Goal: Task Accomplishment & Management: Manage account settings

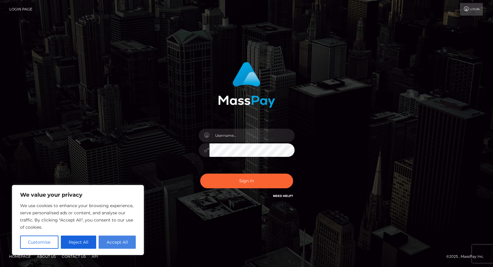
click at [120, 248] on button "Accept All" at bounding box center [117, 242] width 37 height 13
checkbox input "true"
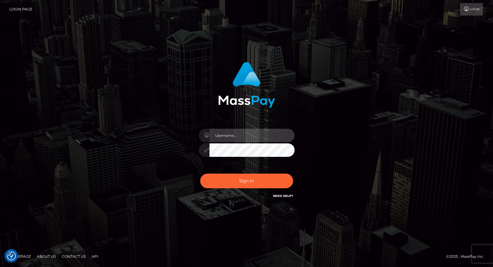
click at [242, 131] on input "text" at bounding box center [251, 135] width 85 height 13
type input "wataranbe@yahoo.co.jp"
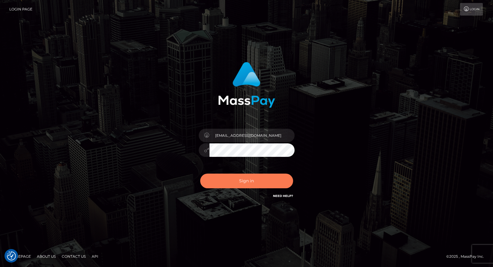
click at [252, 185] on button "Sign in" at bounding box center [246, 181] width 93 height 15
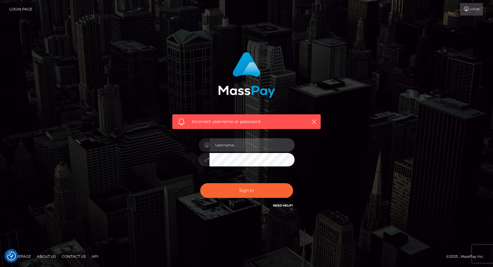
click at [244, 147] on input "text" at bounding box center [251, 144] width 85 height 13
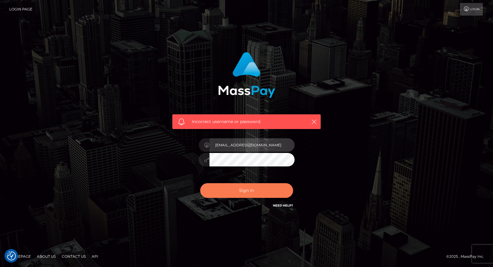
type input "wataranbe@yahoo.co.jp"
click at [253, 194] on button "Sign in" at bounding box center [246, 190] width 93 height 15
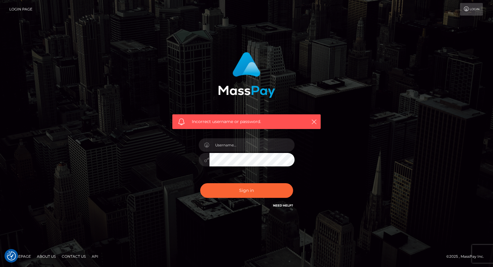
click at [480, 9] on link "Login" at bounding box center [471, 9] width 23 height 13
